Goal: Task Accomplishment & Management: Complete application form

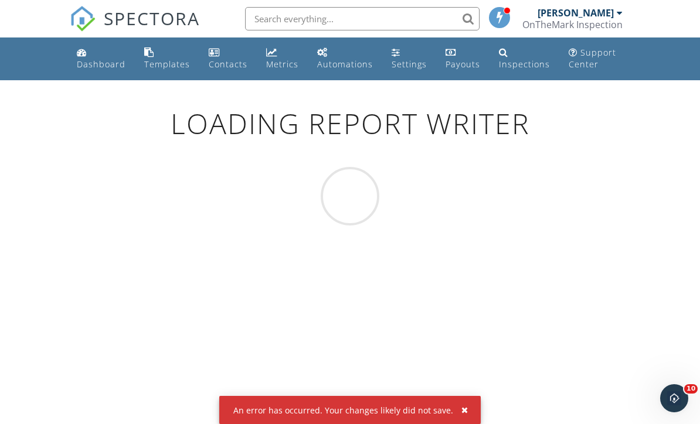
click at [398, 60] on div "Settings" at bounding box center [409, 64] width 35 height 11
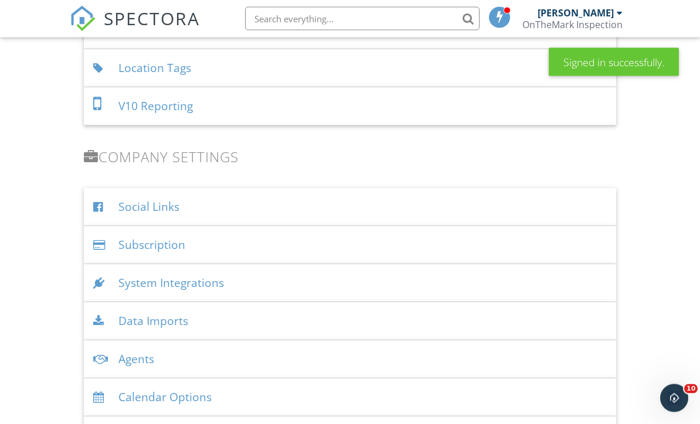
scroll to position [1539, 0]
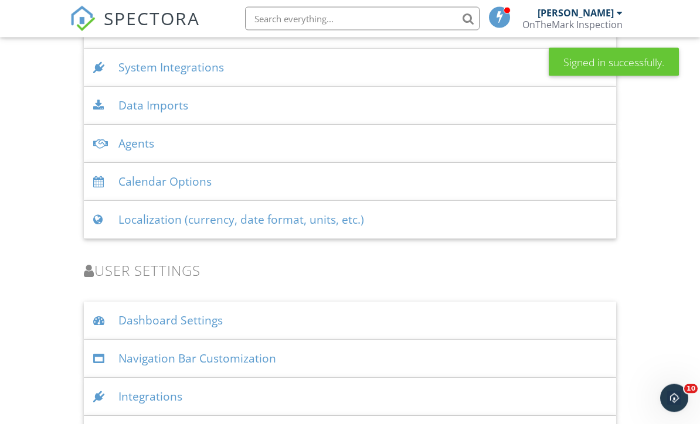
click at [181, 399] on div "Integrations" at bounding box center [350, 398] width 532 height 38
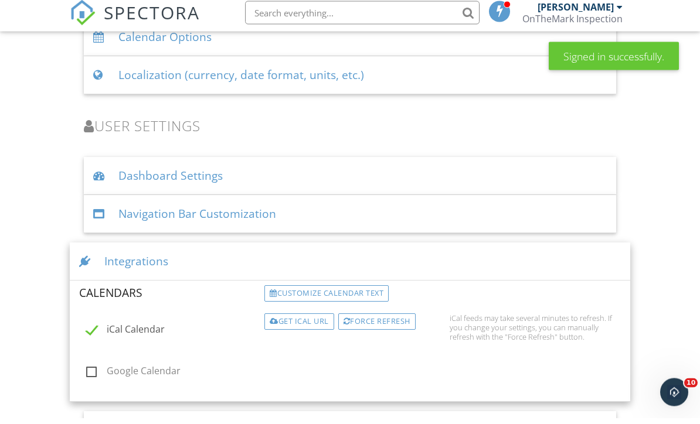
scroll to position [1677, 0]
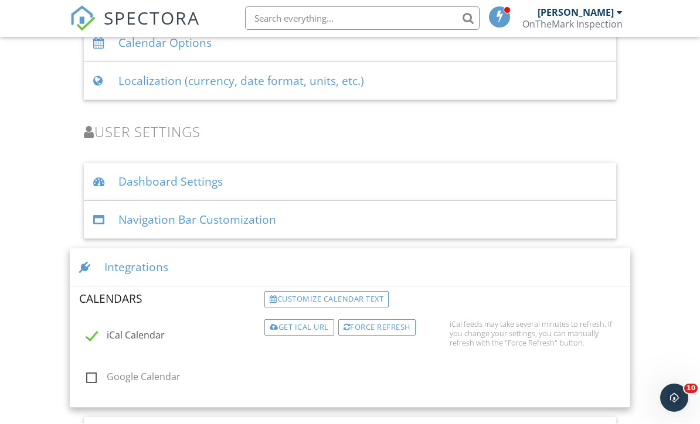
click at [300, 324] on div "Get iCal URL" at bounding box center [299, 328] width 70 height 16
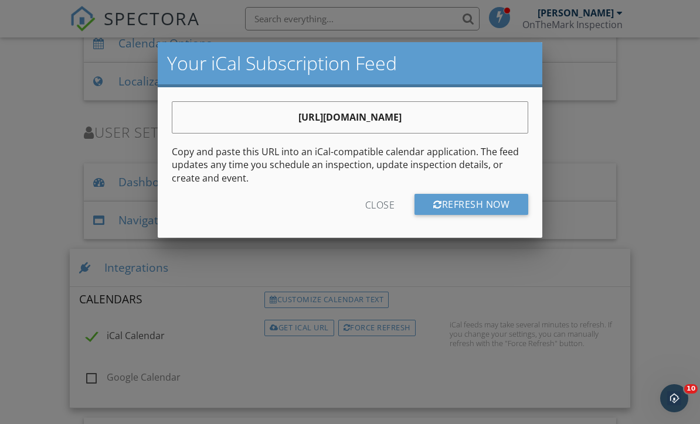
click at [203, 110] on div "[URL][DOMAIN_NAME]" at bounding box center [350, 117] width 356 height 30
click at [298, 124] on strong "[URL][DOMAIN_NAME]" at bounding box center [349, 117] width 103 height 13
copy strong "[URL][DOMAIN_NAME]"
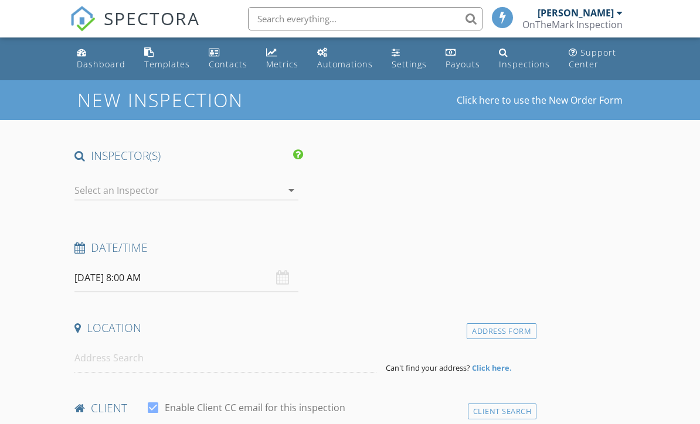
select select "8"
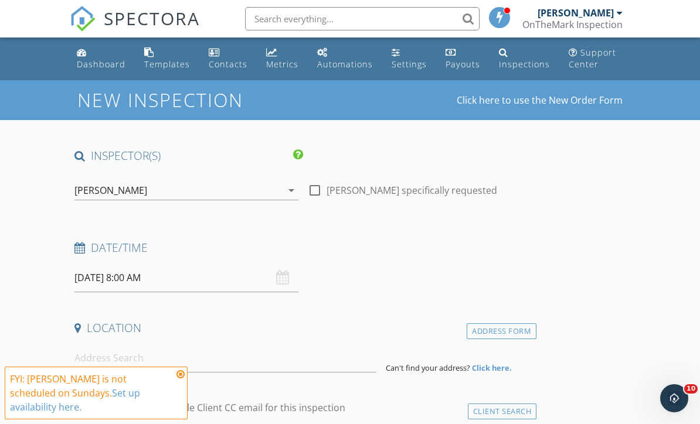
click at [250, 278] on input "[DATE] 8:00 AM" at bounding box center [186, 278] width 224 height 29
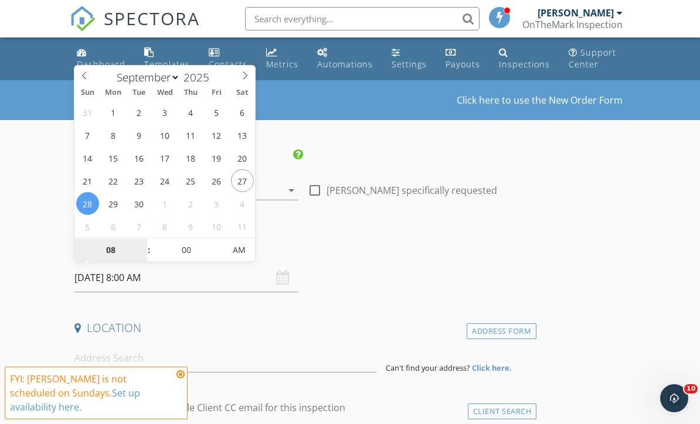
type input "[DATE] 8:00 AM"
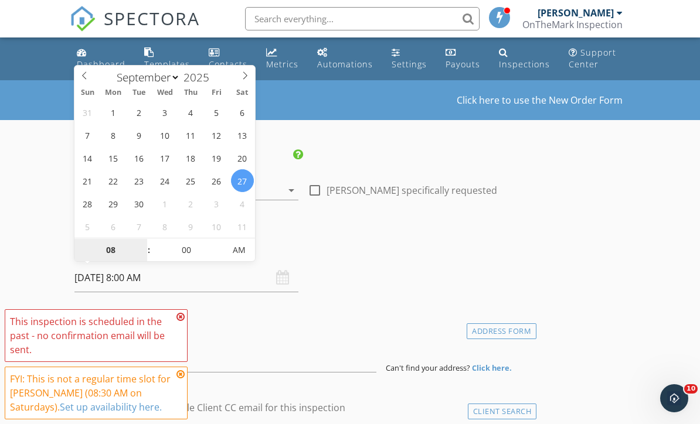
type input "1"
type input "[DATE] 1:00 PM"
type input "01"
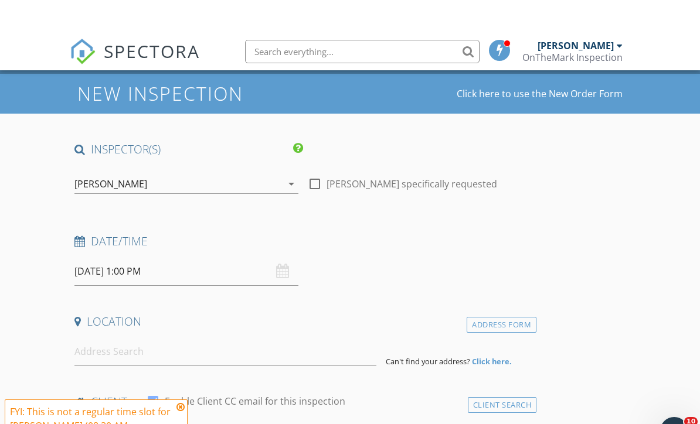
scroll to position [40, 0]
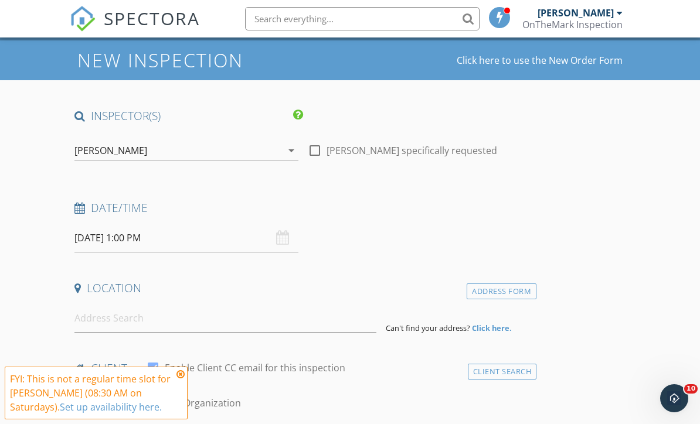
click at [177, 379] on icon at bounding box center [180, 374] width 8 height 9
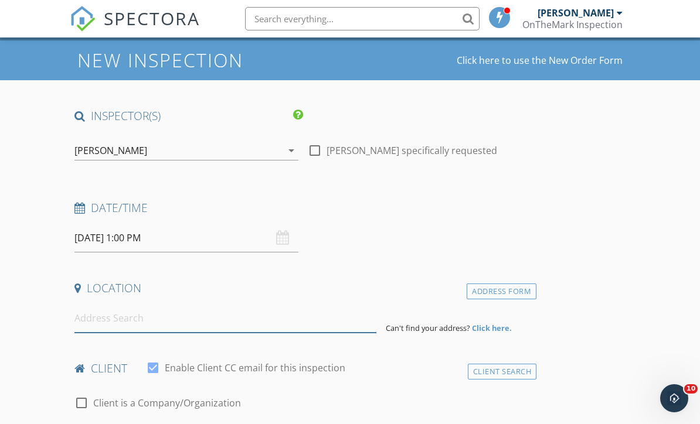
click at [180, 319] on input at bounding box center [225, 318] width 302 height 29
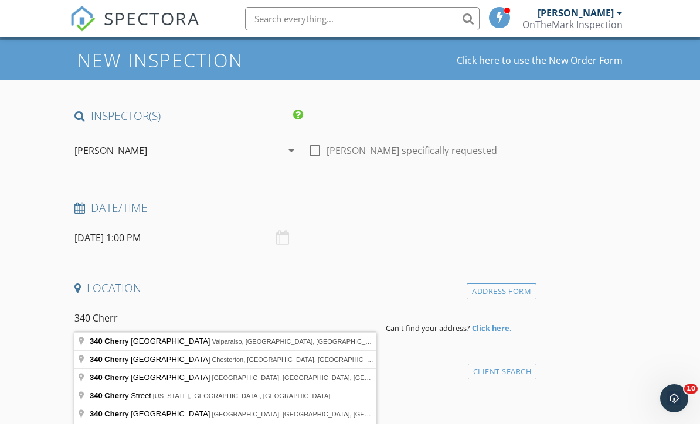
type input "340 Cherry Hill Street, Valparaiso, IN, USA"
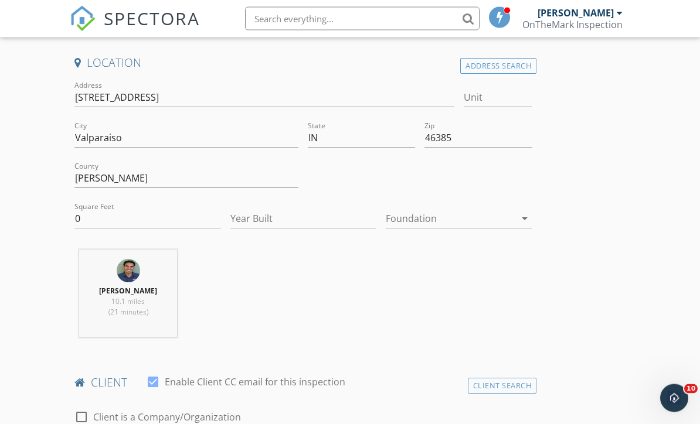
click at [510, 219] on div at bounding box center [451, 219] width 130 height 19
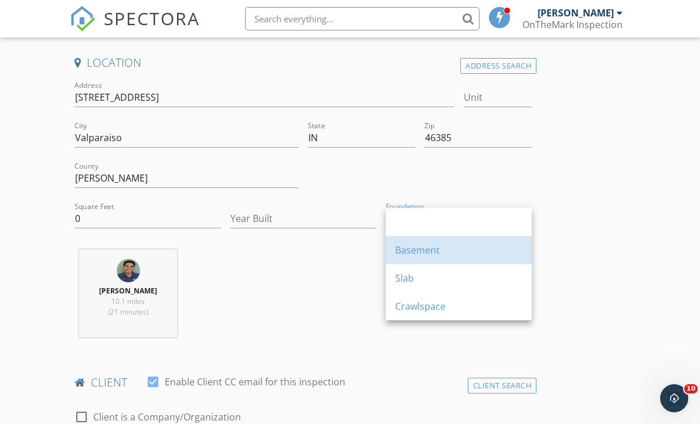
click at [446, 254] on div "Basement" at bounding box center [458, 250] width 127 height 14
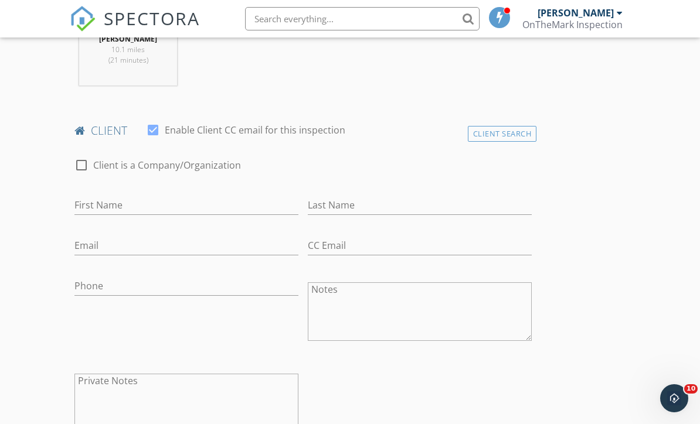
scroll to position [520, 0]
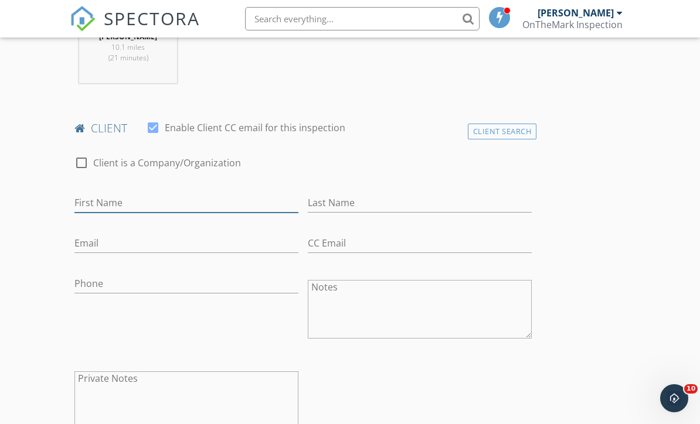
click at [179, 209] on input "First Name" at bounding box center [186, 202] width 224 height 19
type input "Eric"
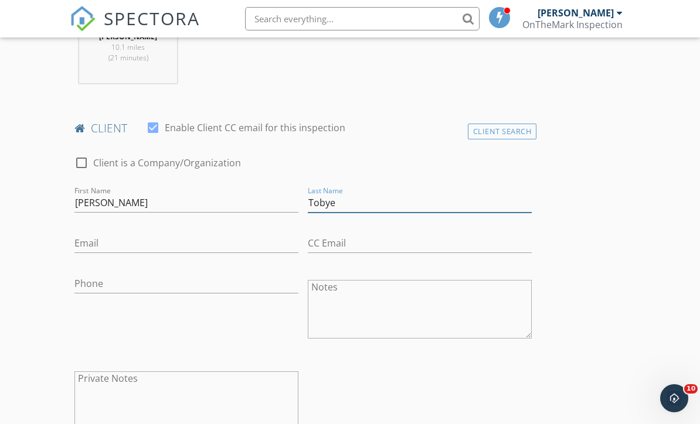
type input "Tobye"
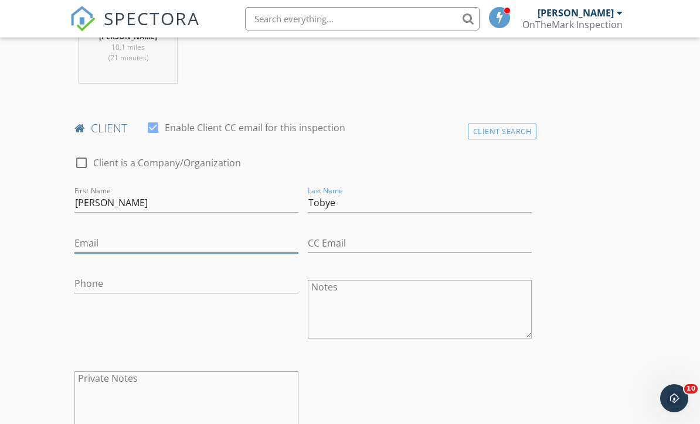
click at [175, 238] on input "Email" at bounding box center [186, 243] width 224 height 19
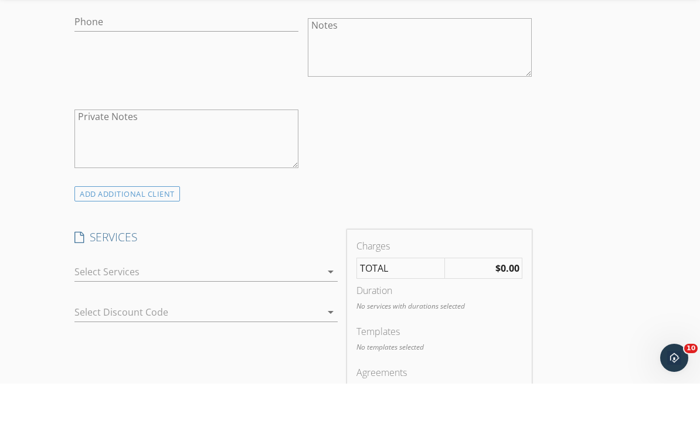
scroll to position [774, 0]
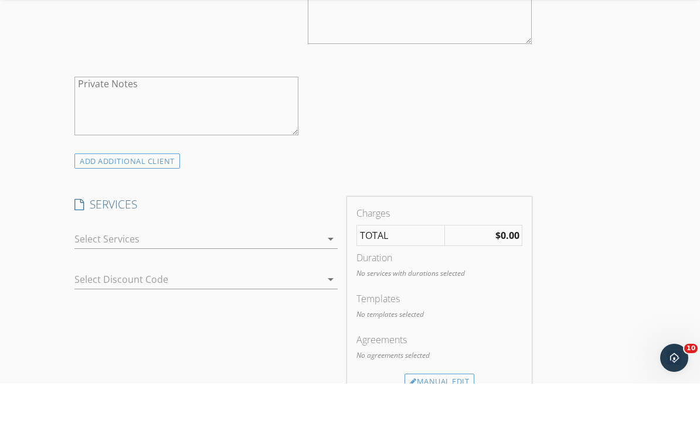
type input "m@m.com"
click at [314, 270] on div at bounding box center [197, 279] width 246 height 19
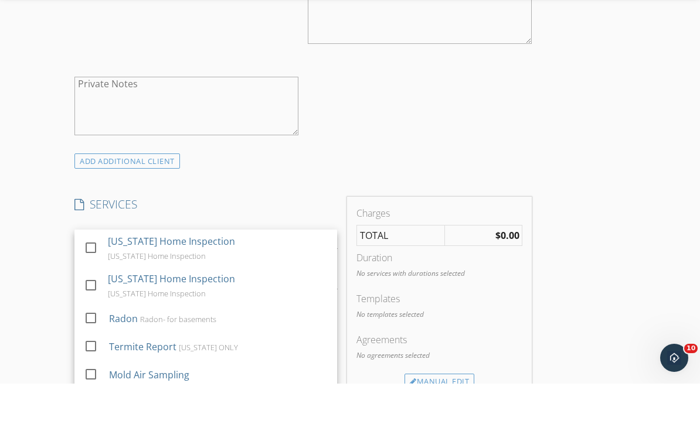
scroll to position [815, 0]
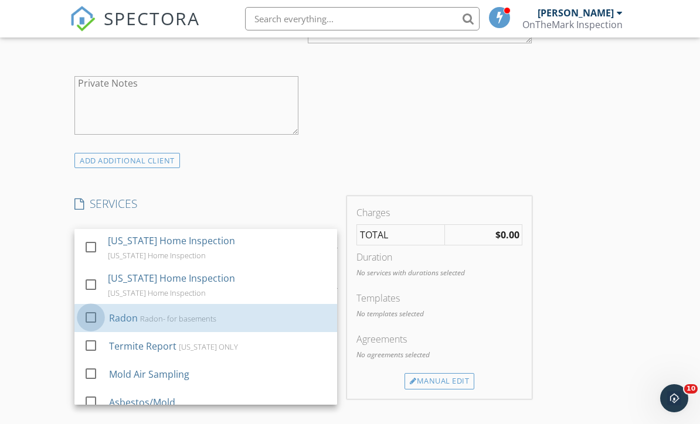
click at [99, 308] on div at bounding box center [91, 318] width 20 height 20
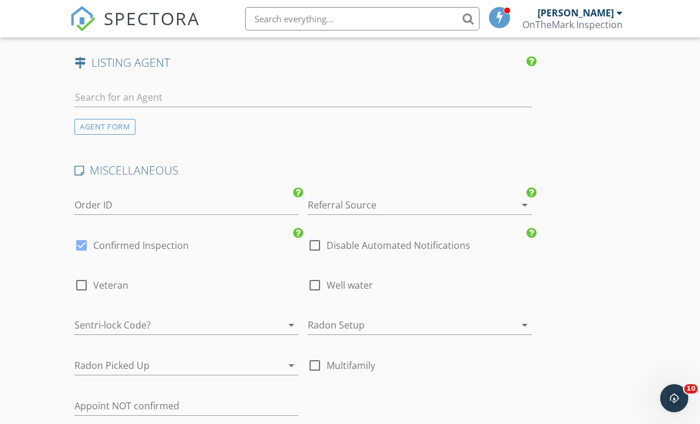
scroll to position [1560, 0]
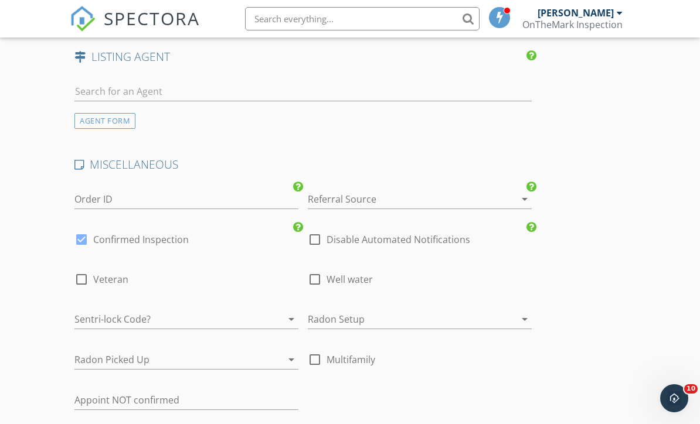
click at [81, 242] on div at bounding box center [82, 240] width 20 height 20
checkbox input "false"
checkbox input "true"
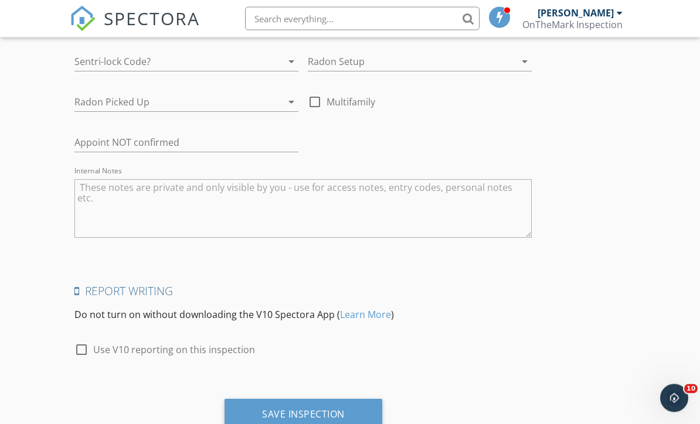
scroll to position [1817, 0]
click at [336, 411] on div "Save Inspection" at bounding box center [303, 415] width 83 height 12
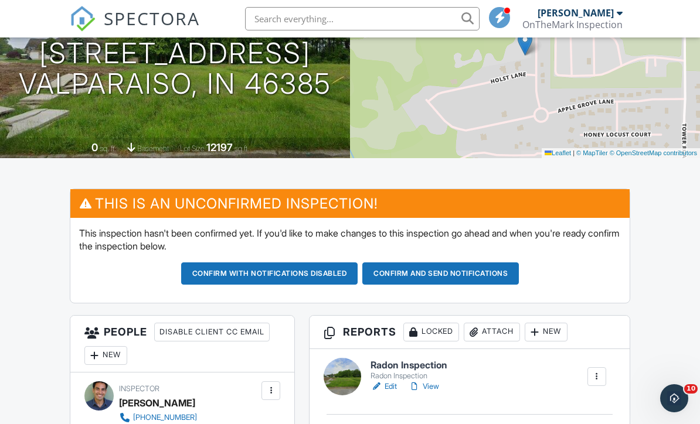
click at [284, 273] on button "Confirm with notifications disabled" at bounding box center [269, 274] width 177 height 22
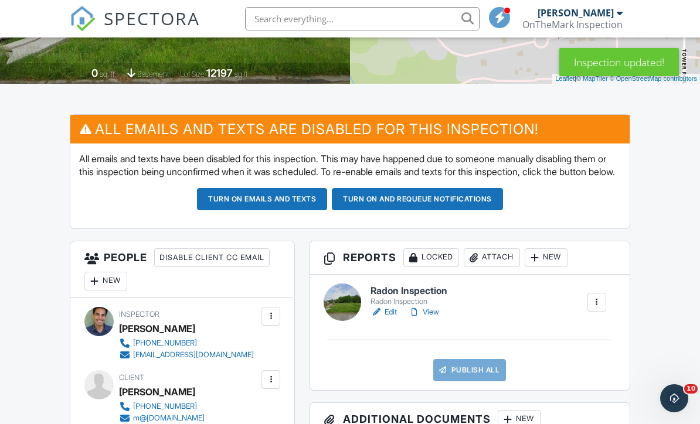
scroll to position [243, 0]
